Goal: Task Accomplishment & Management: Manage account settings

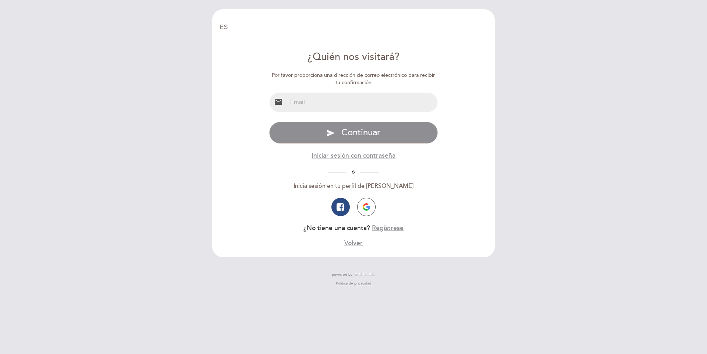
select select "es"
click at [324, 95] on input "email" at bounding box center [362, 103] width 151 height 20
click at [322, 104] on input "email" at bounding box center [362, 103] width 151 height 20
type input "[EMAIL_ADDRESS][DOMAIN_NAME]"
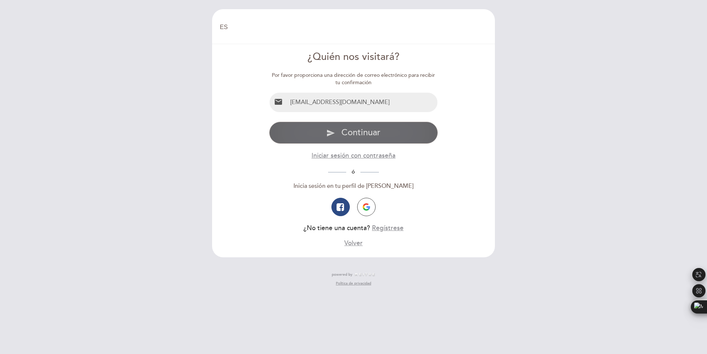
click at [363, 135] on span "Continuar" at bounding box center [360, 132] width 39 height 11
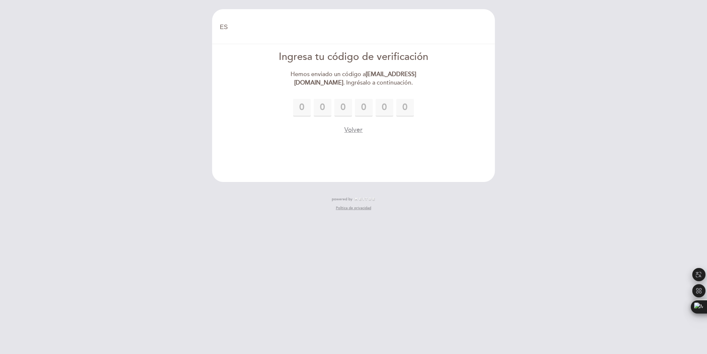
type input "2"
type input "1"
type input "2"
type input "9"
type input "4"
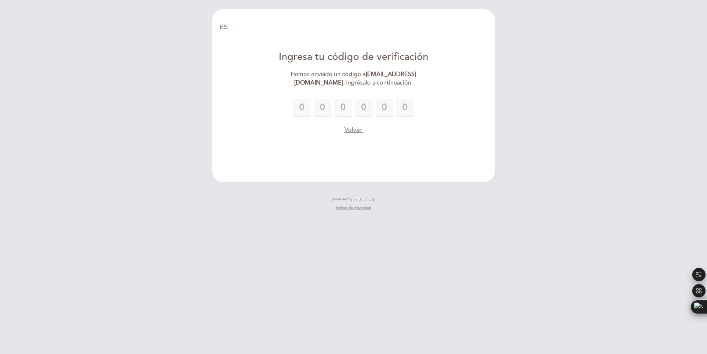
type input "4"
